Goal: Transaction & Acquisition: Purchase product/service

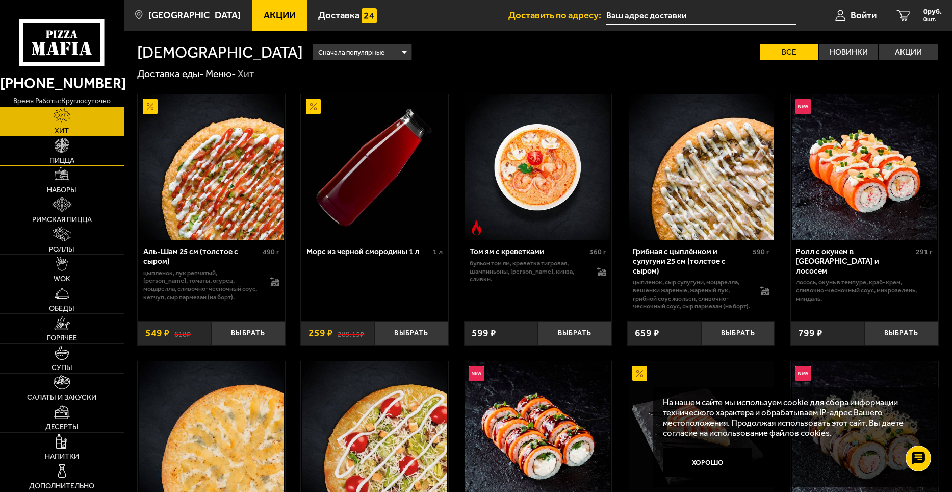
click at [71, 152] on link "Пицца" at bounding box center [62, 150] width 124 height 29
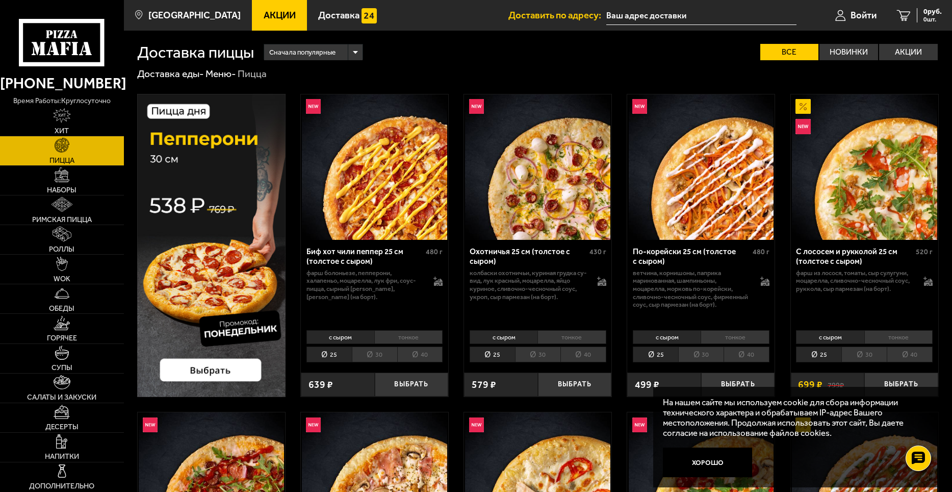
click at [371, 350] on li "30" at bounding box center [374, 354] width 45 height 16
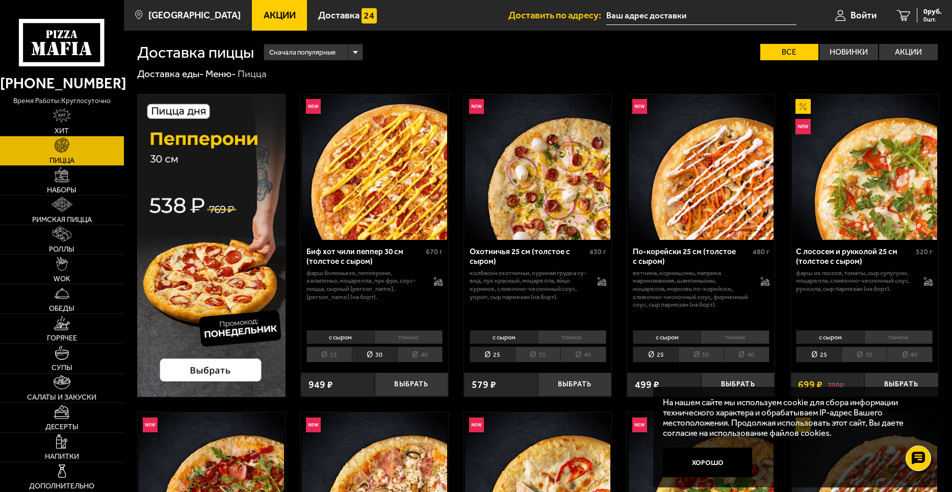
click at [396, 336] on li "тонкое" at bounding box center [408, 337] width 68 height 14
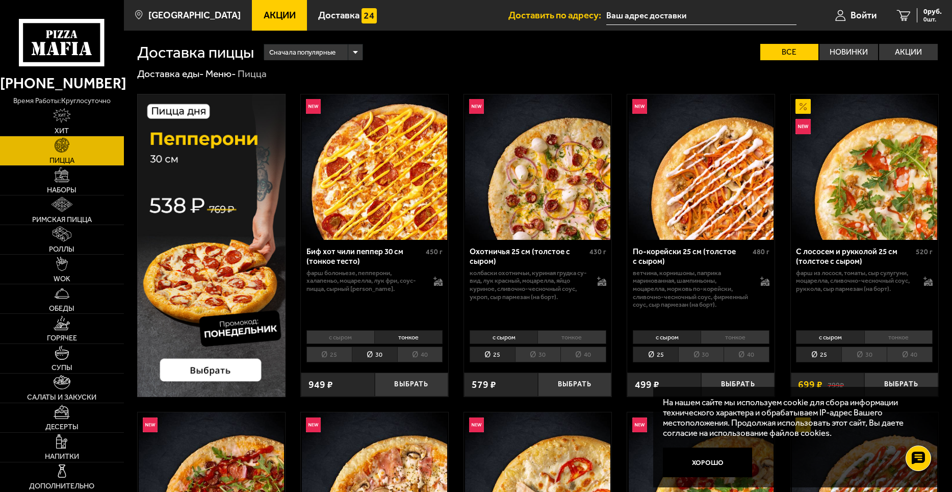
click at [338, 355] on li "25" at bounding box center [329, 354] width 45 height 16
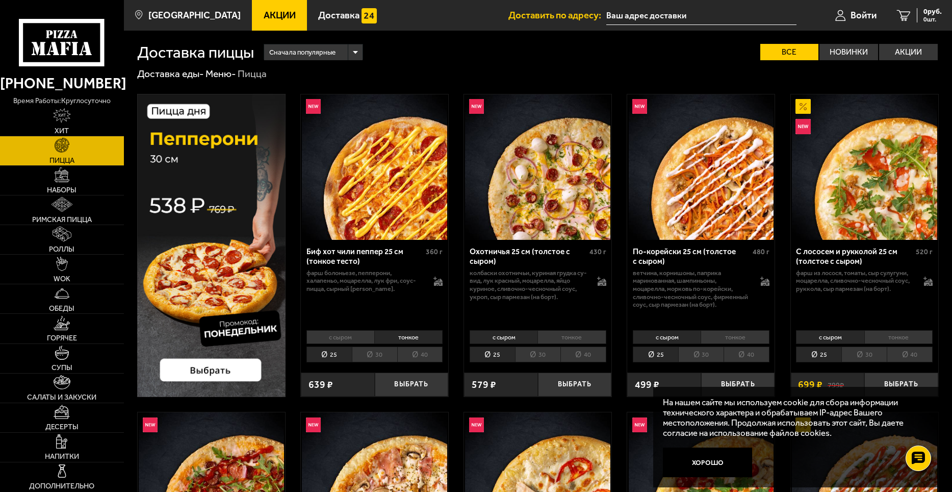
click at [357, 53] on div "Сначала популярные" at bounding box center [313, 52] width 98 height 16
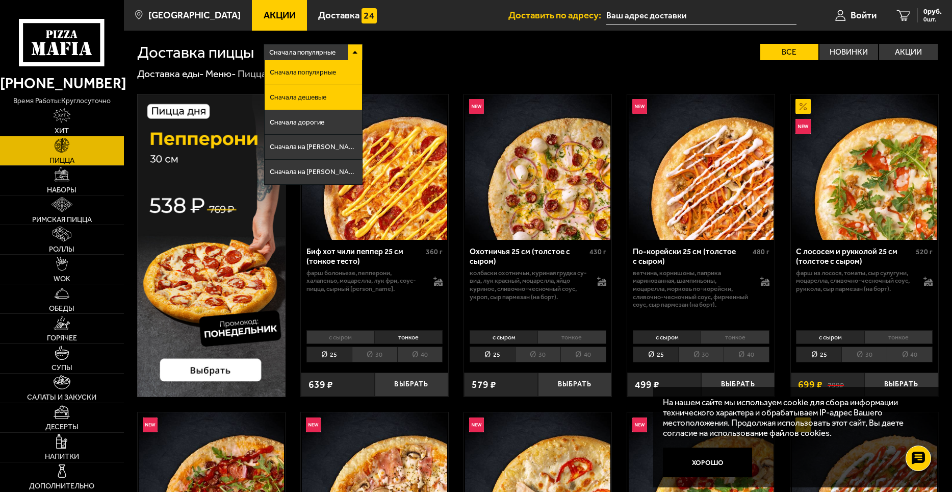
click at [329, 96] on li "Сначала дешевые" at bounding box center [313, 97] width 97 height 25
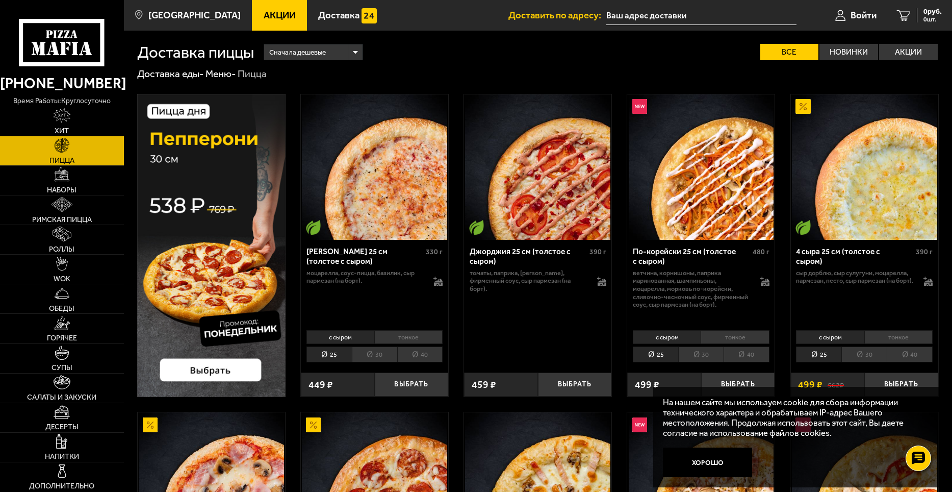
click at [388, 353] on li "30" at bounding box center [374, 354] width 45 height 16
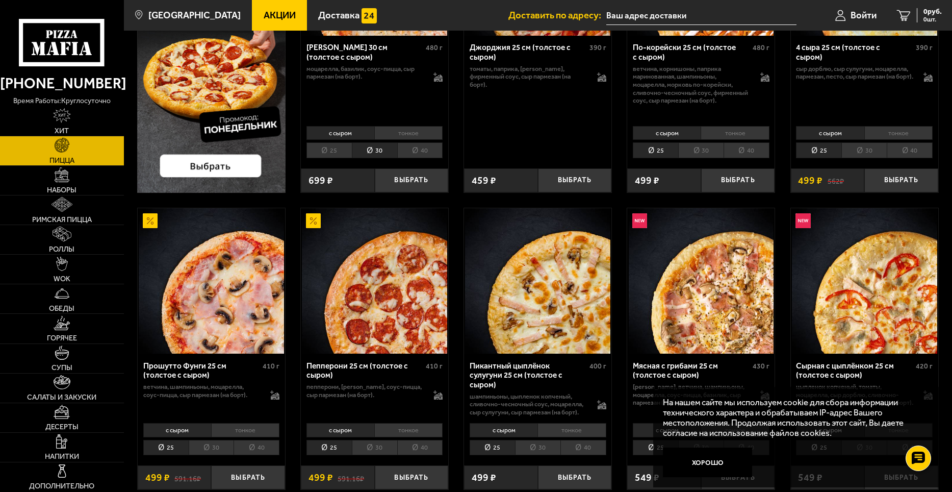
scroll to position [306, 0]
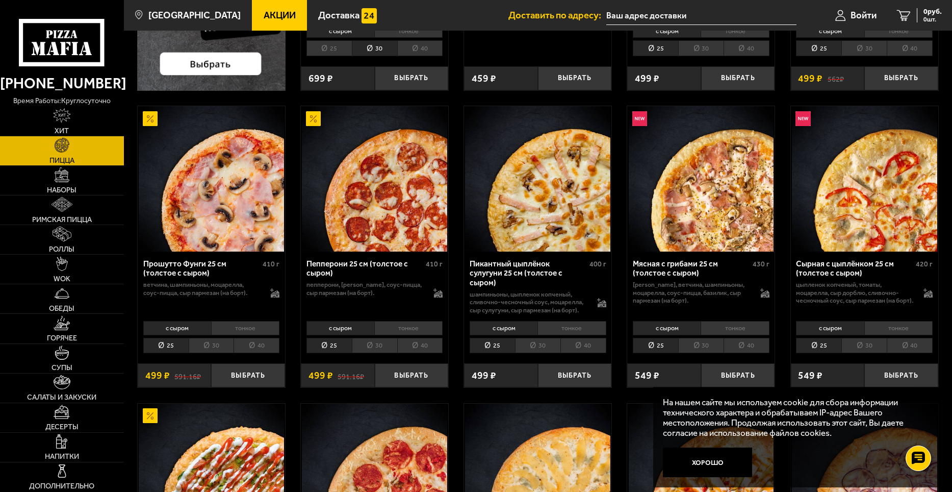
click at [387, 347] on li "30" at bounding box center [374, 346] width 45 height 16
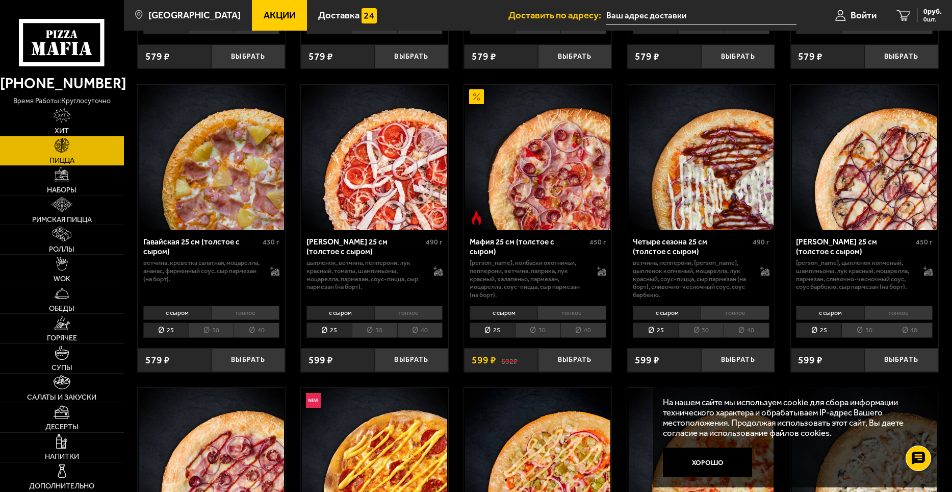
scroll to position [1224, 0]
click at [374, 338] on li "30" at bounding box center [374, 330] width 45 height 16
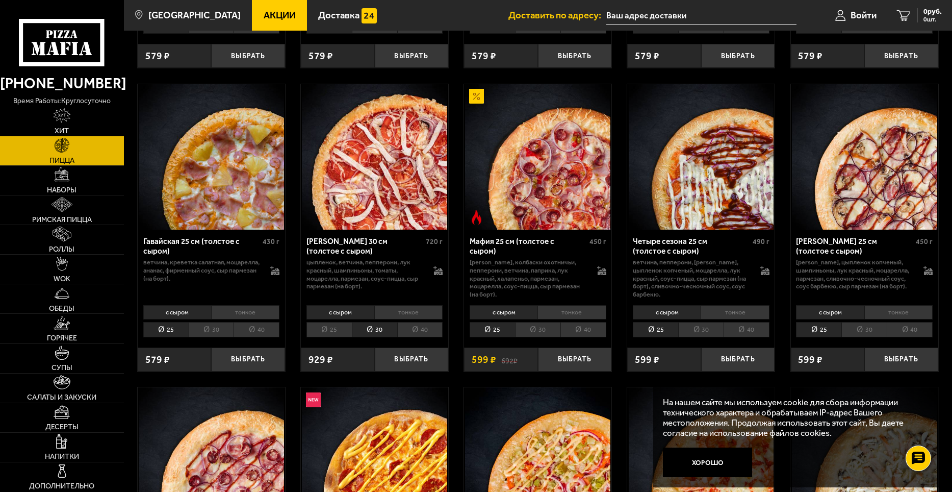
click at [346, 338] on li "25" at bounding box center [329, 330] width 45 height 16
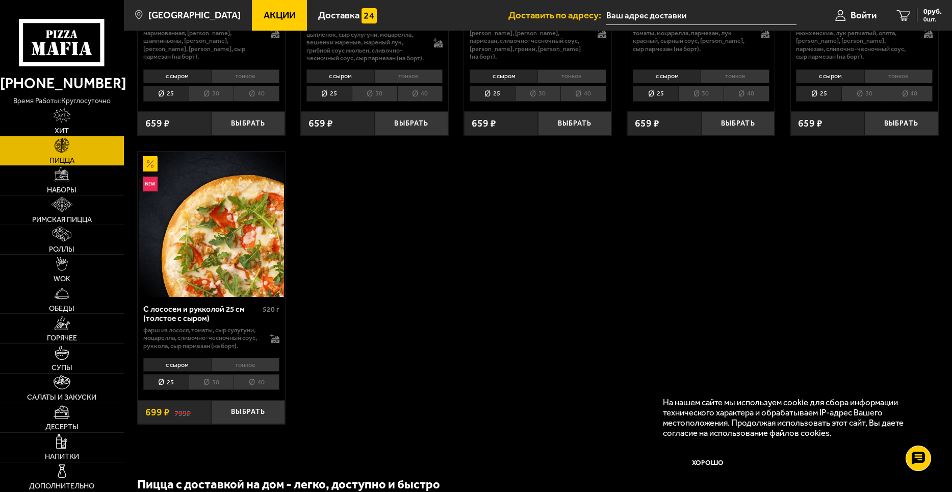
scroll to position [2244, 0]
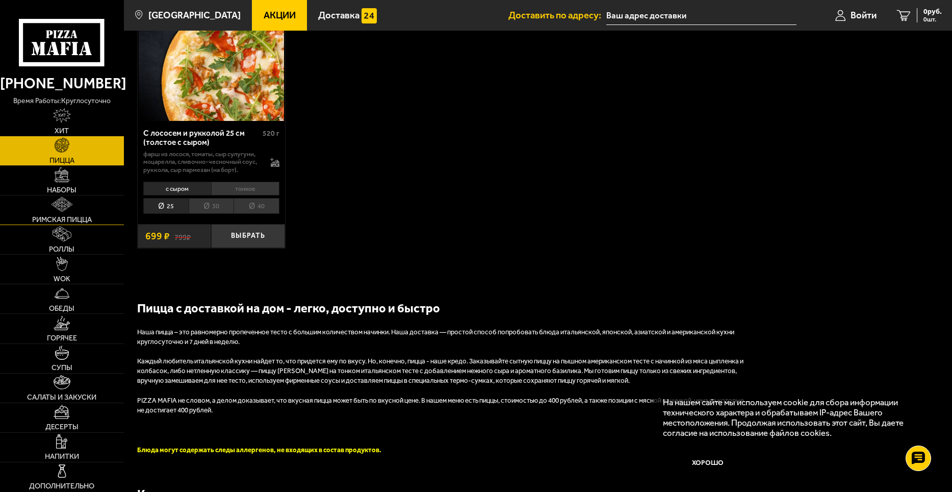
click at [73, 217] on span "Римская пицца" at bounding box center [62, 219] width 60 height 7
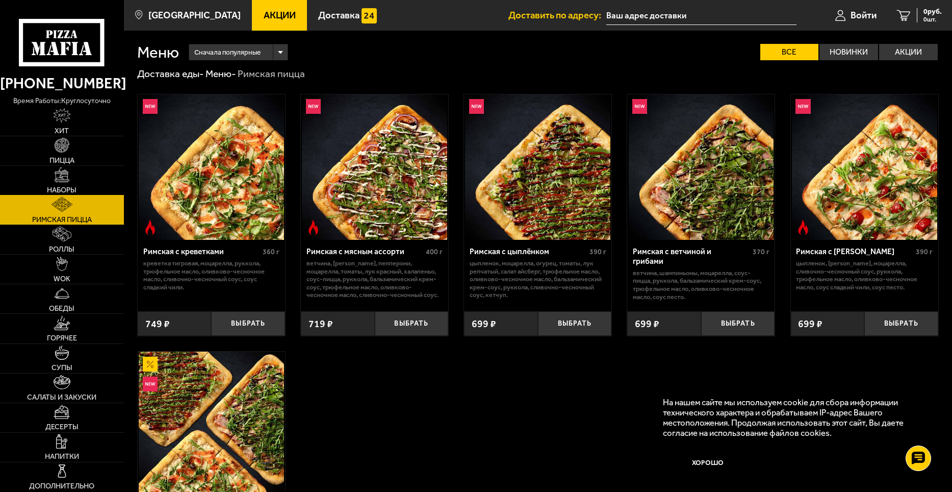
click at [61, 182] on img at bounding box center [62, 174] width 15 height 15
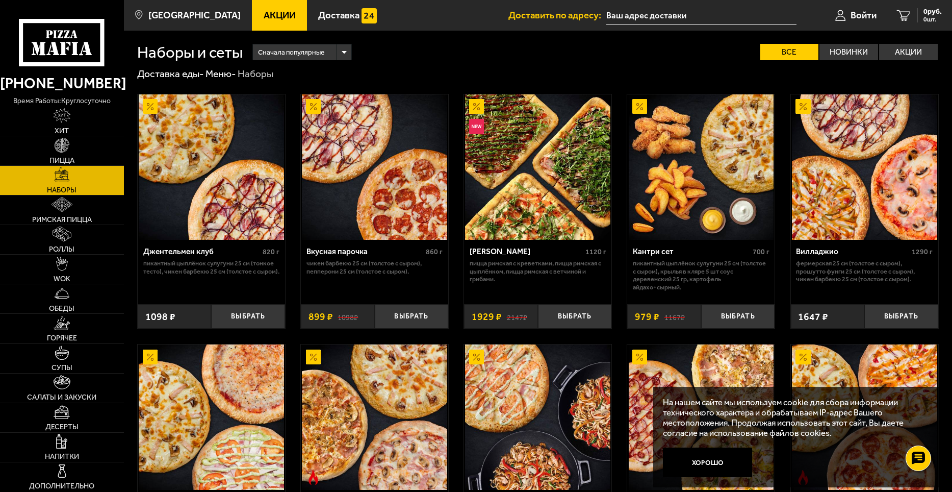
click at [321, 53] on span "Сначала популярные" at bounding box center [291, 52] width 66 height 19
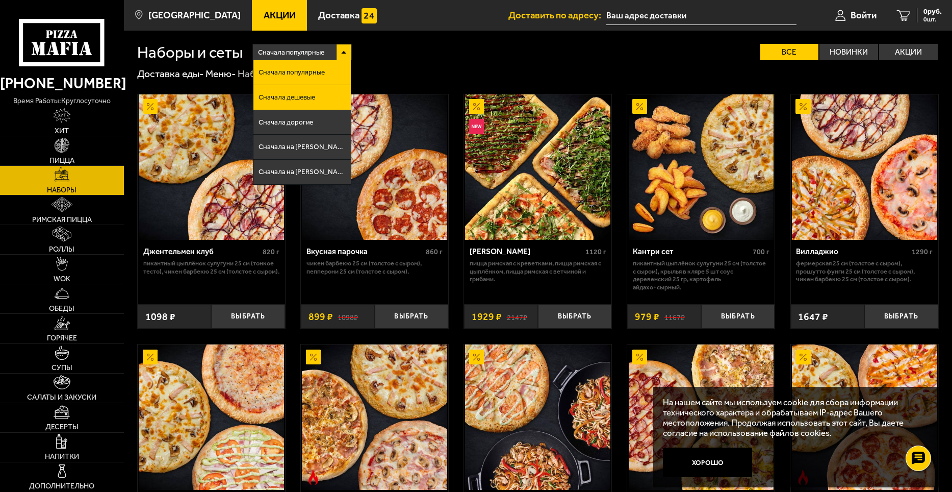
click at [299, 98] on span "Сначала дешевые" at bounding box center [287, 97] width 57 height 7
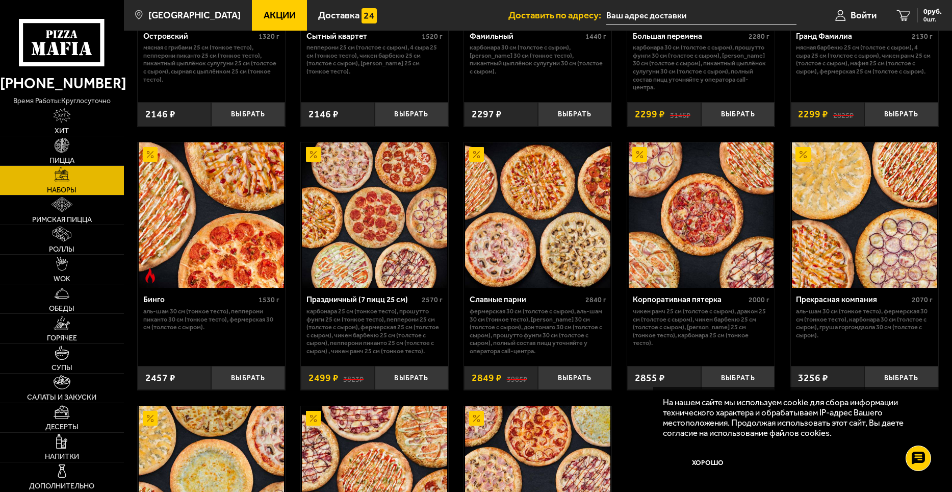
scroll to position [1201, 0]
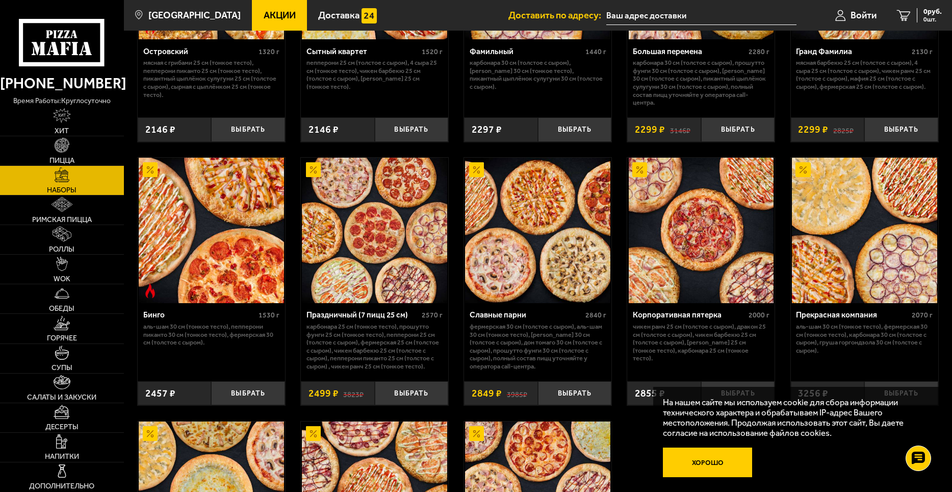
click at [710, 457] on button "Хорошо" at bounding box center [707, 462] width 89 height 30
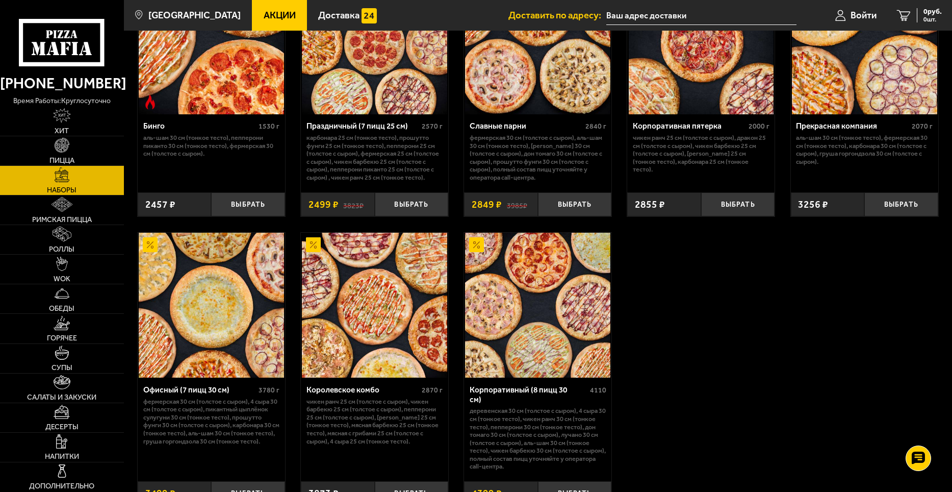
scroll to position [1507, 0]
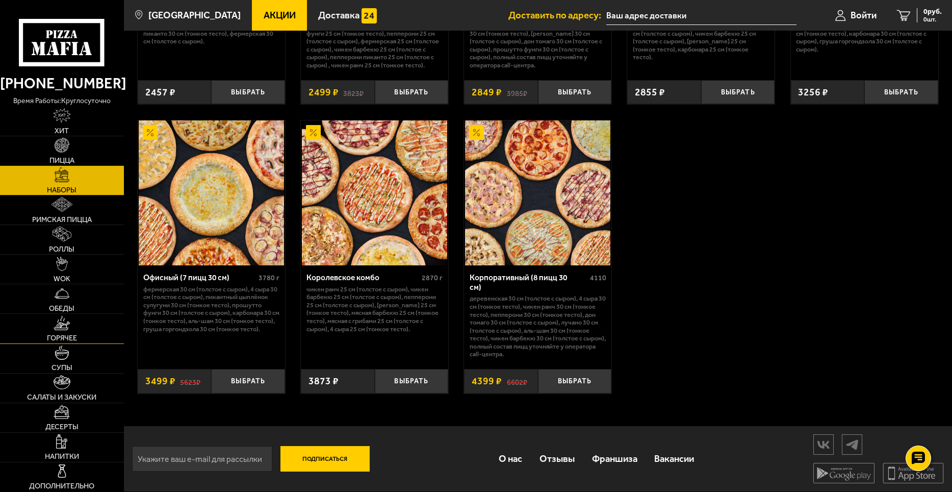
click at [64, 329] on img at bounding box center [62, 323] width 16 height 15
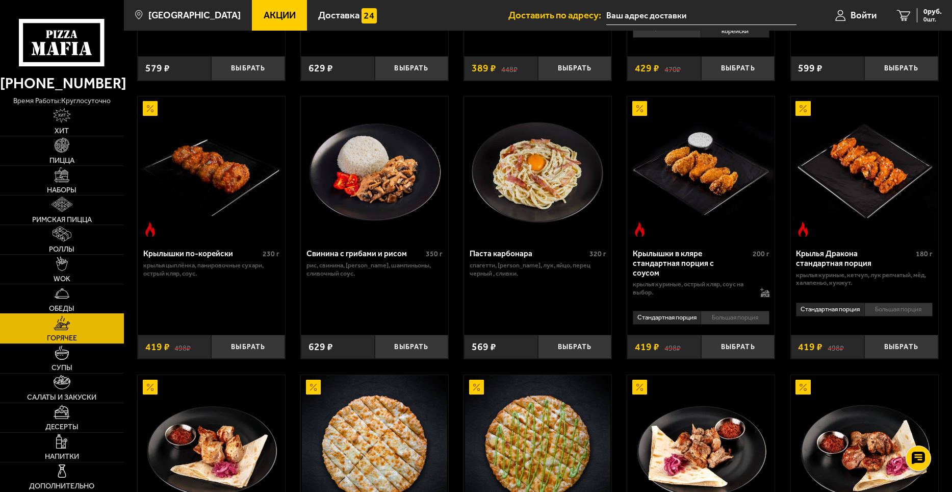
scroll to position [306, 0]
